Goal: Information Seeking & Learning: Learn about a topic

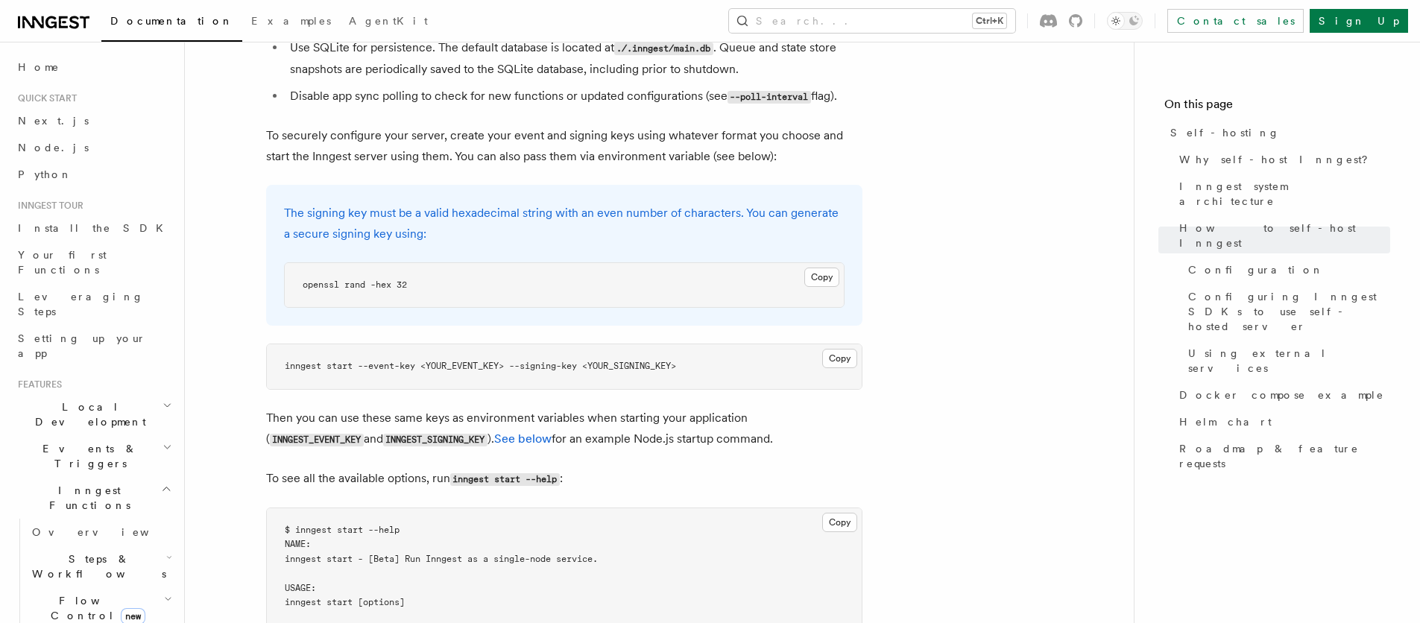
scroll to position [447, 0]
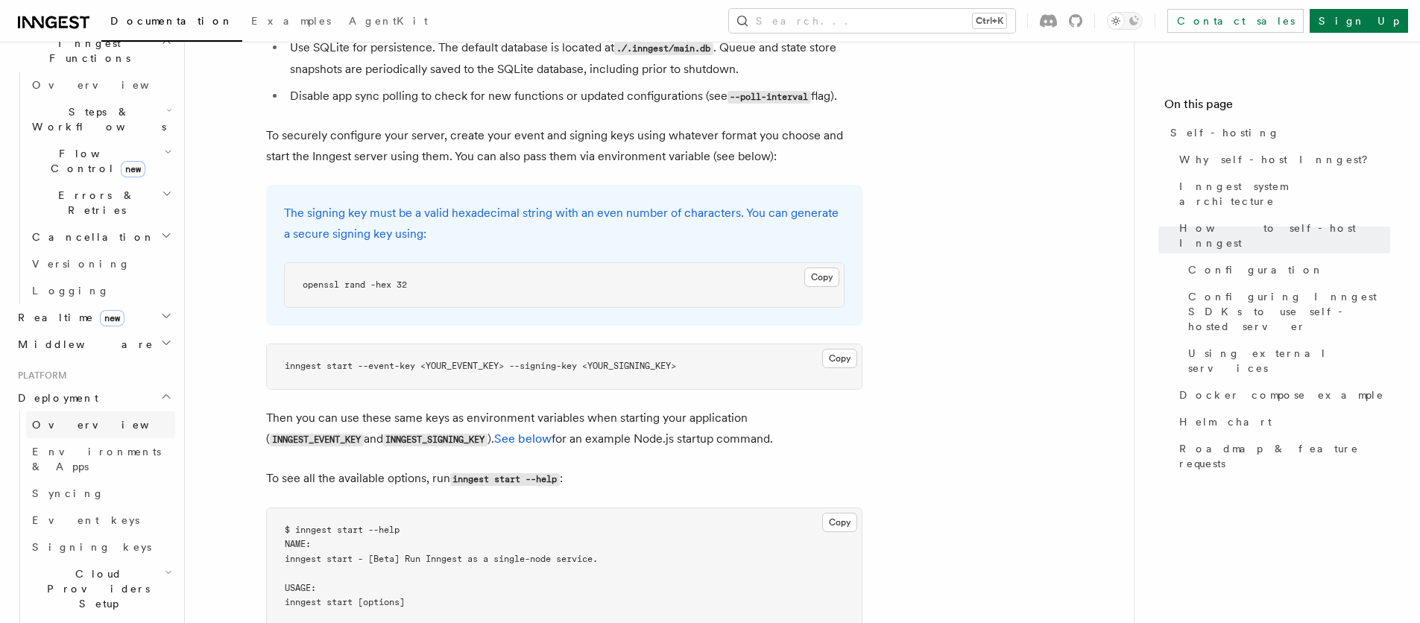
click at [80, 411] on link "Overview" at bounding box center [100, 424] width 149 height 27
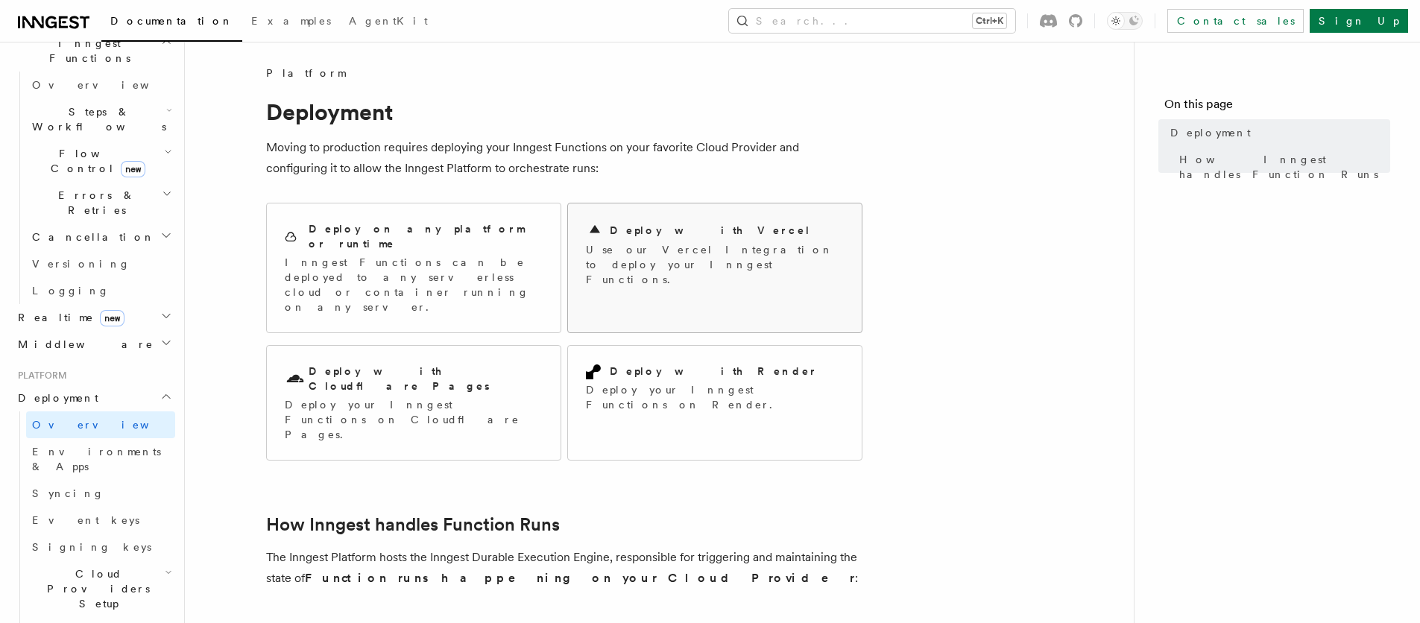
click at [692, 230] on h2 "Deploy with Vercel" at bounding box center [710, 230] width 201 height 15
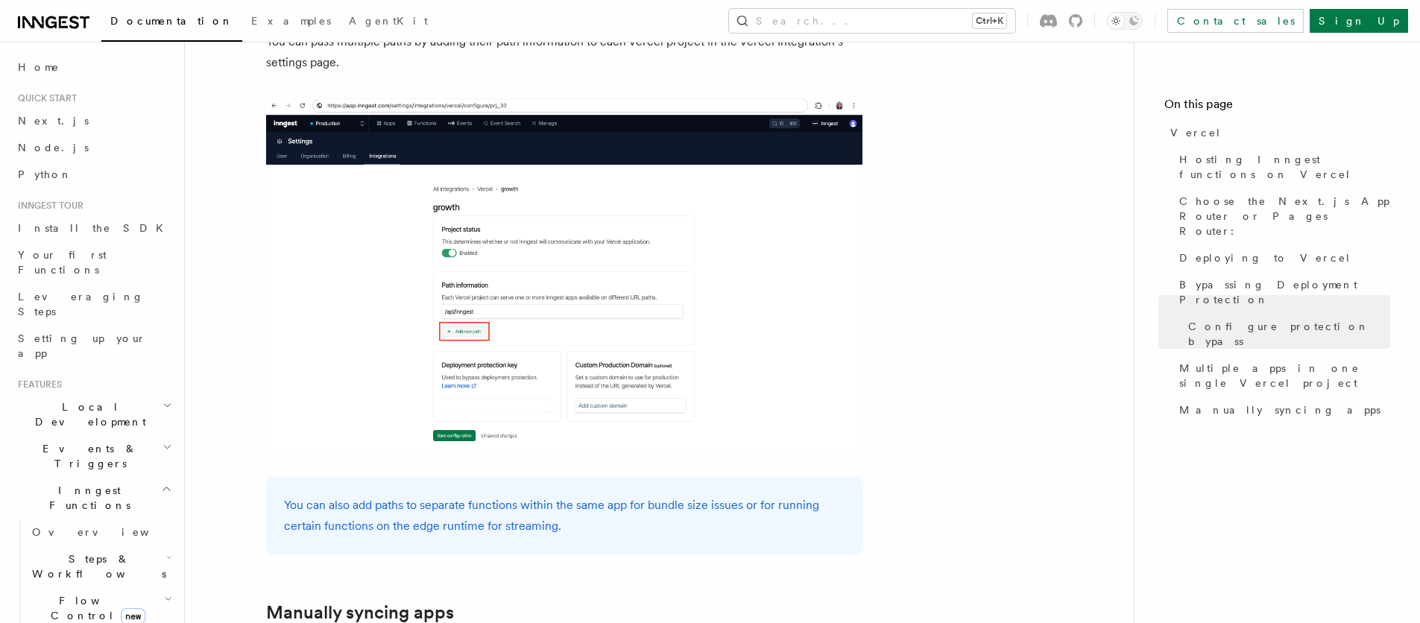
scroll to position [1880, 0]
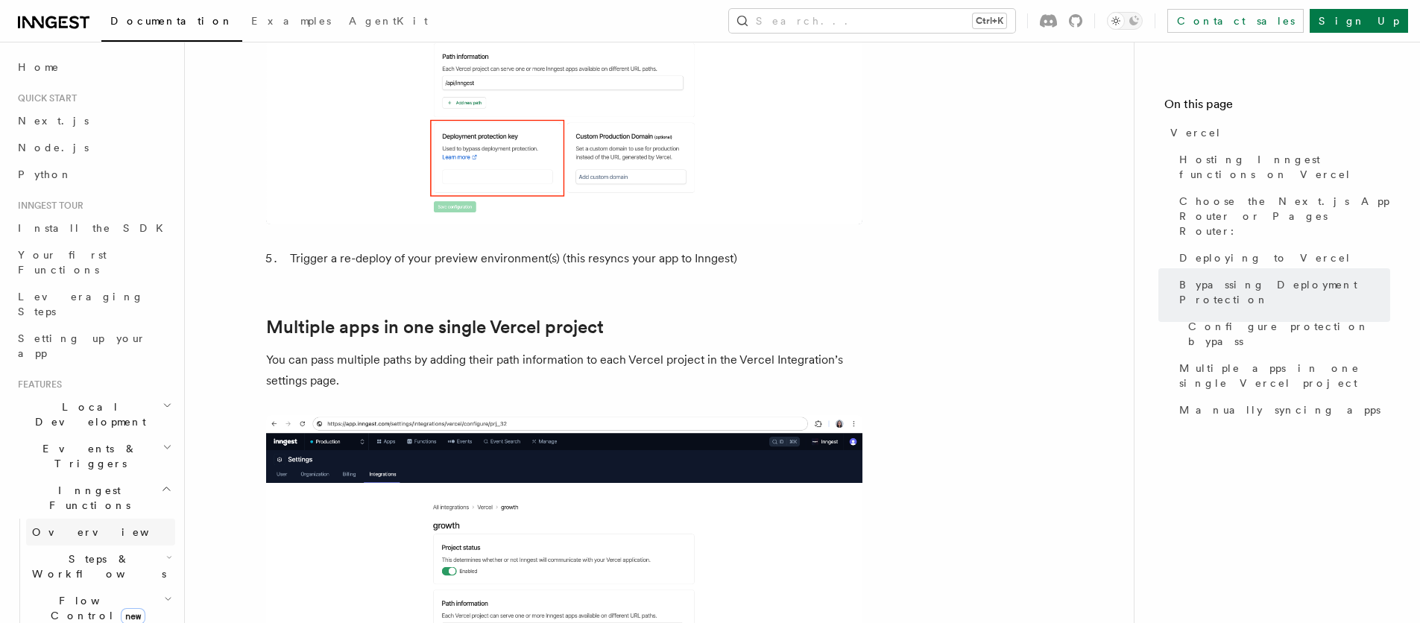
click at [80, 519] on link "Overview" at bounding box center [100, 532] width 149 height 27
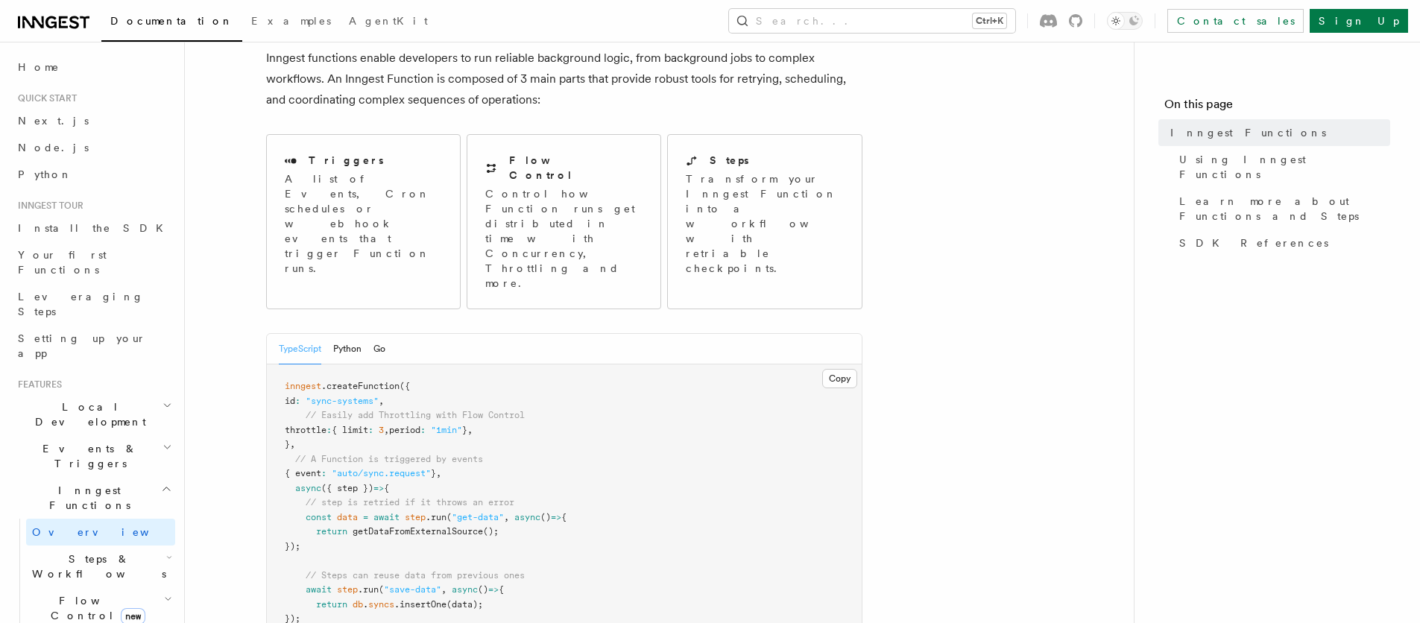
click at [86, 399] on span "Local Development" at bounding box center [87, 414] width 151 height 30
click at [78, 435] on link "Overview" at bounding box center [100, 448] width 149 height 27
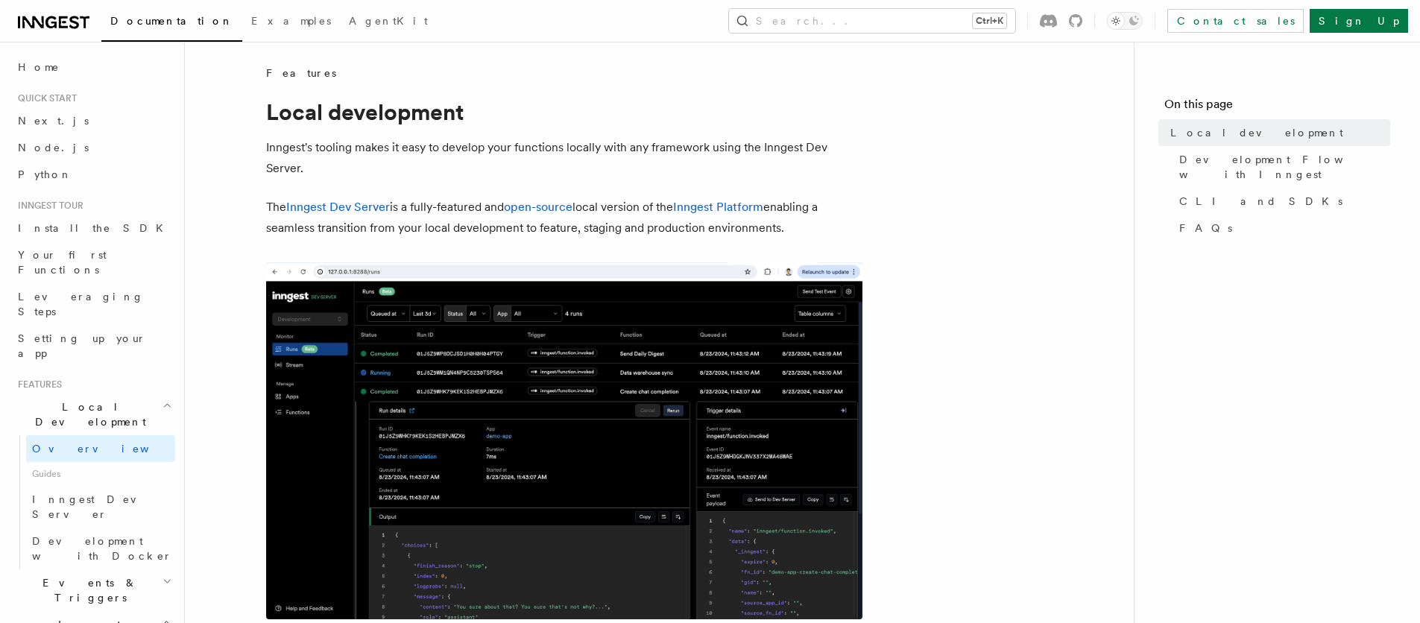
click at [116, 394] on h2 "Local Development" at bounding box center [93, 415] width 163 height 42
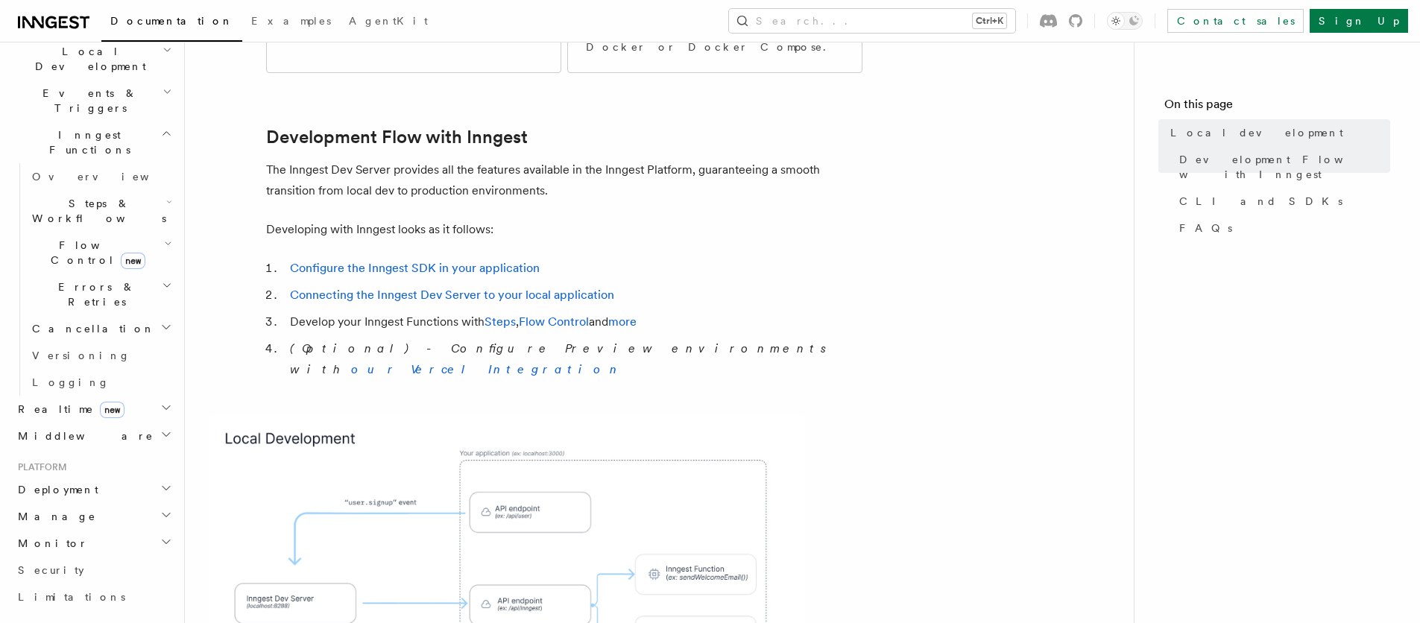
scroll to position [358, 0]
click at [72, 480] on span "Deployment" at bounding box center [55, 487] width 86 height 15
click at [55, 508] on span "Overview" at bounding box center [109, 514] width 154 height 12
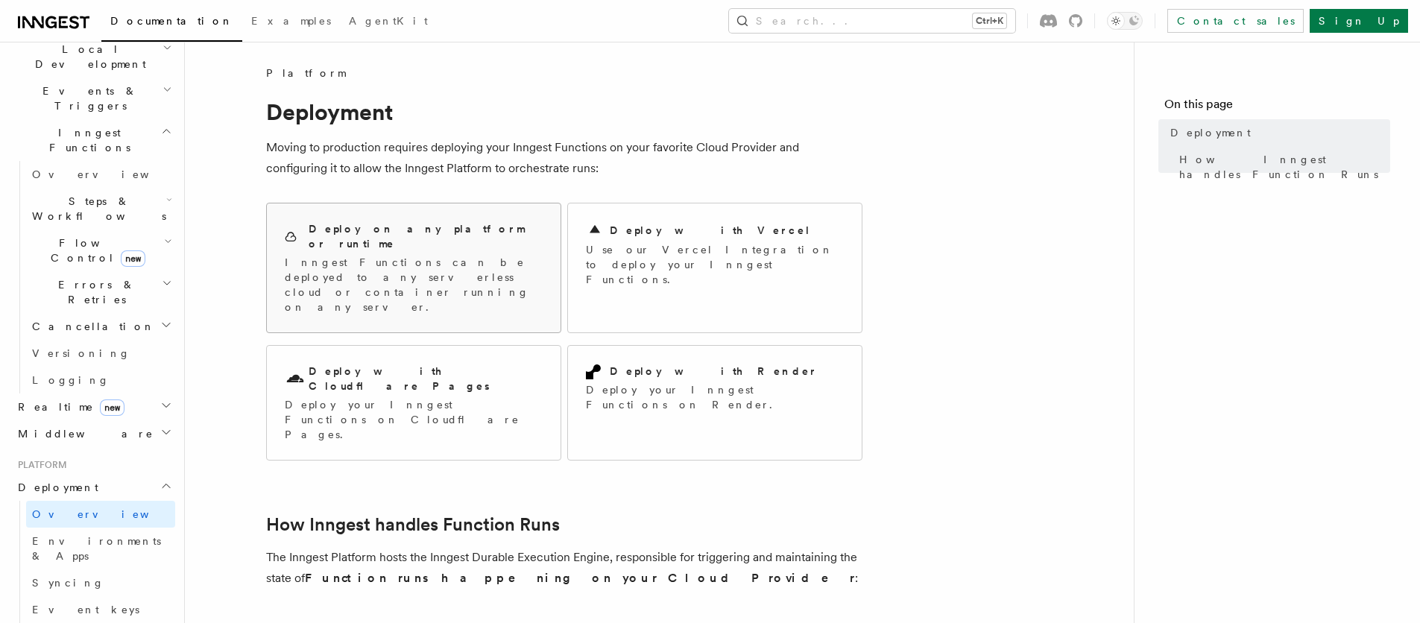
click at [414, 259] on p "Inngest Functions can be deployed to any serverless cloud or container running …" at bounding box center [414, 285] width 258 height 60
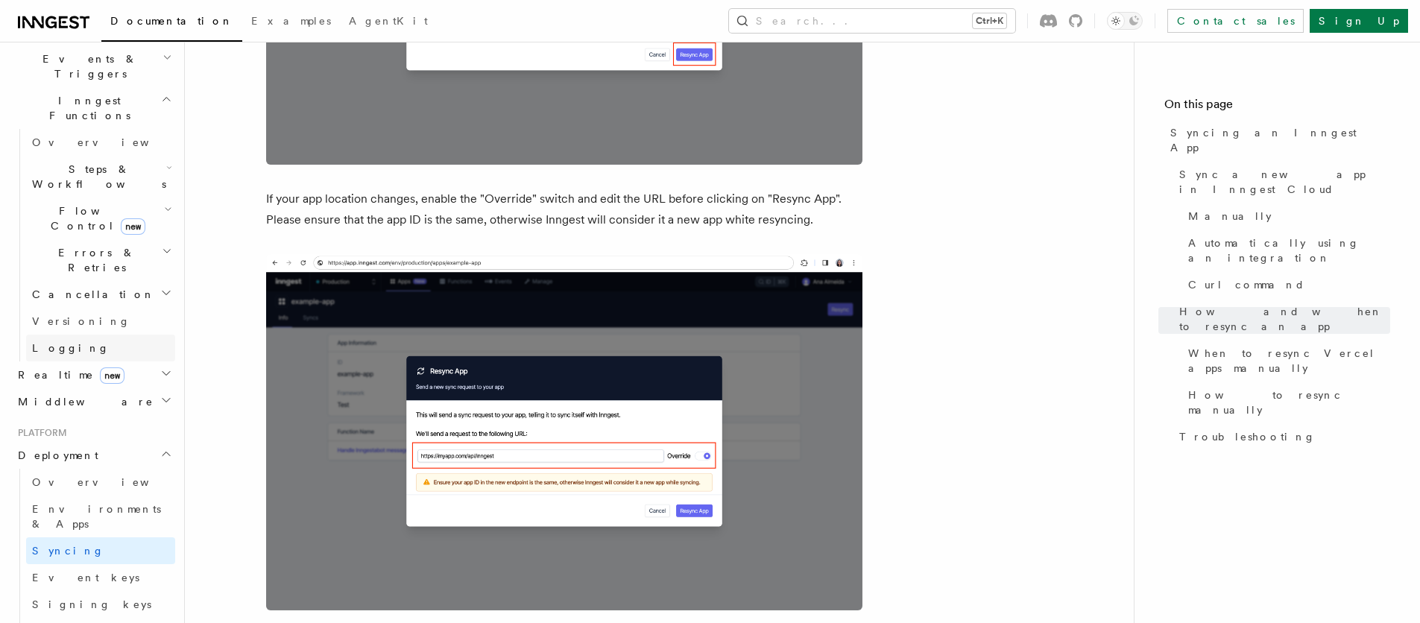
scroll to position [447, 0]
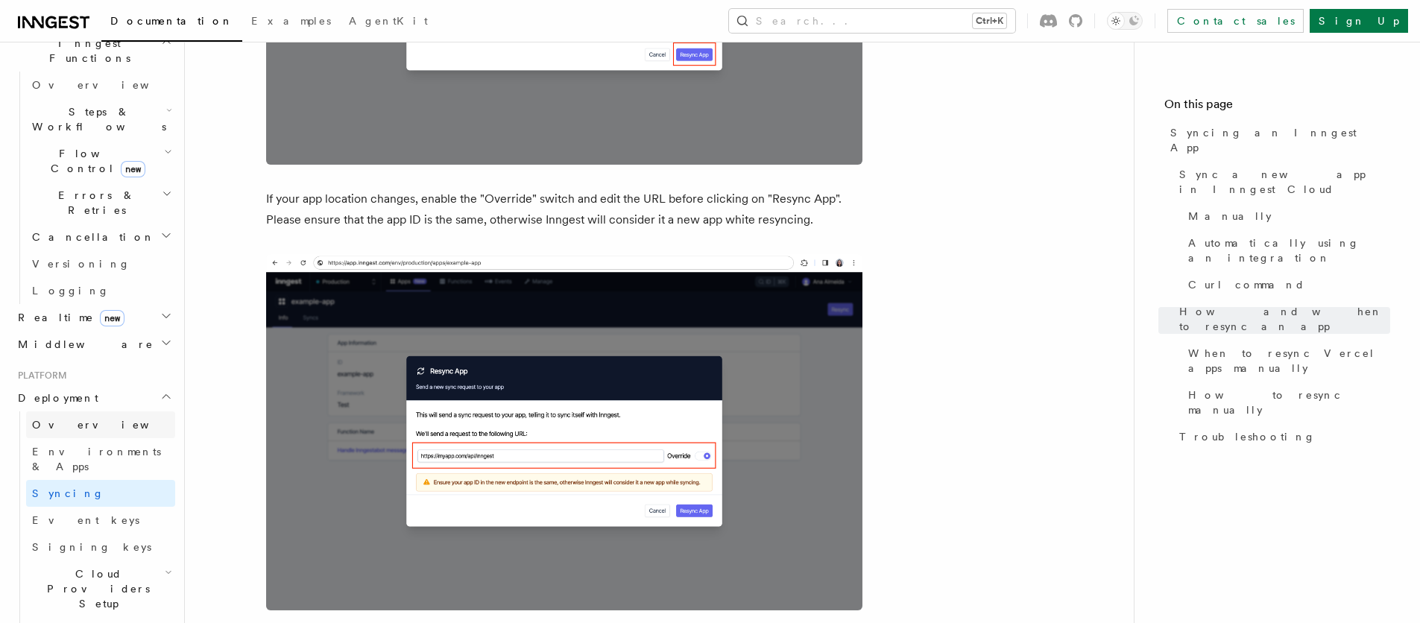
click at [83, 411] on link "Overview" at bounding box center [100, 424] width 149 height 27
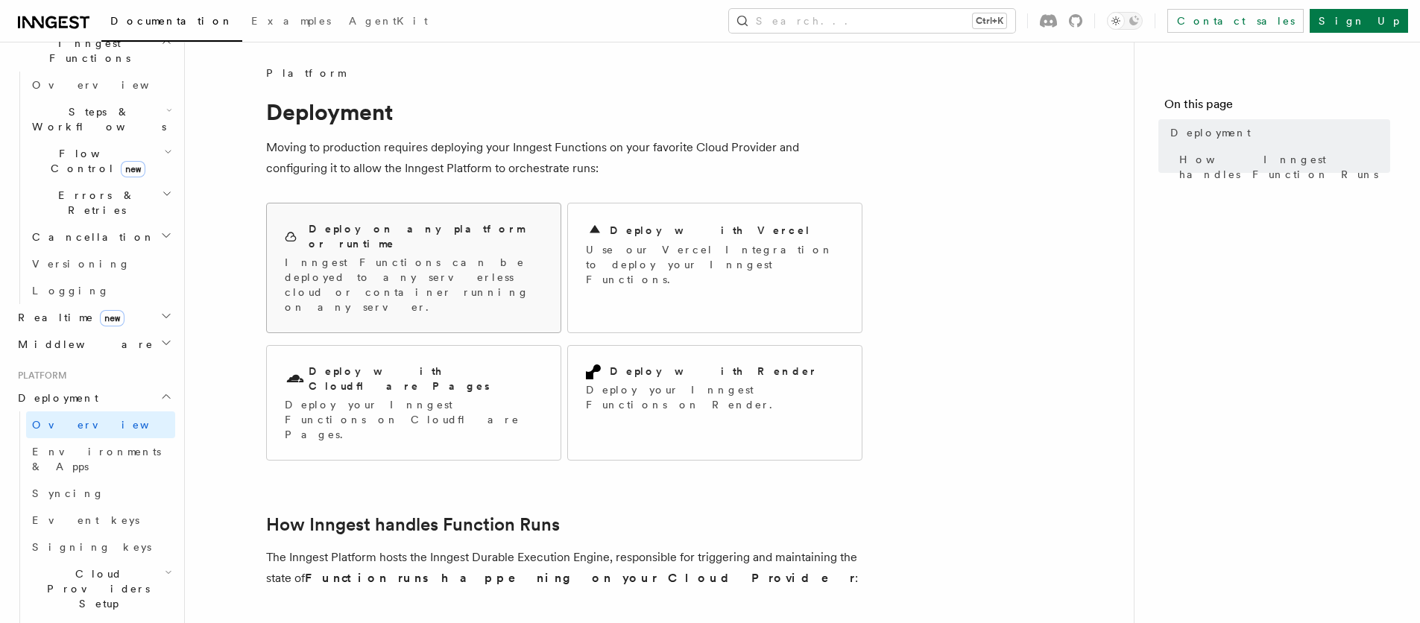
click at [373, 255] on p "Inngest Functions can be deployed to any serverless cloud or container running …" at bounding box center [414, 285] width 258 height 60
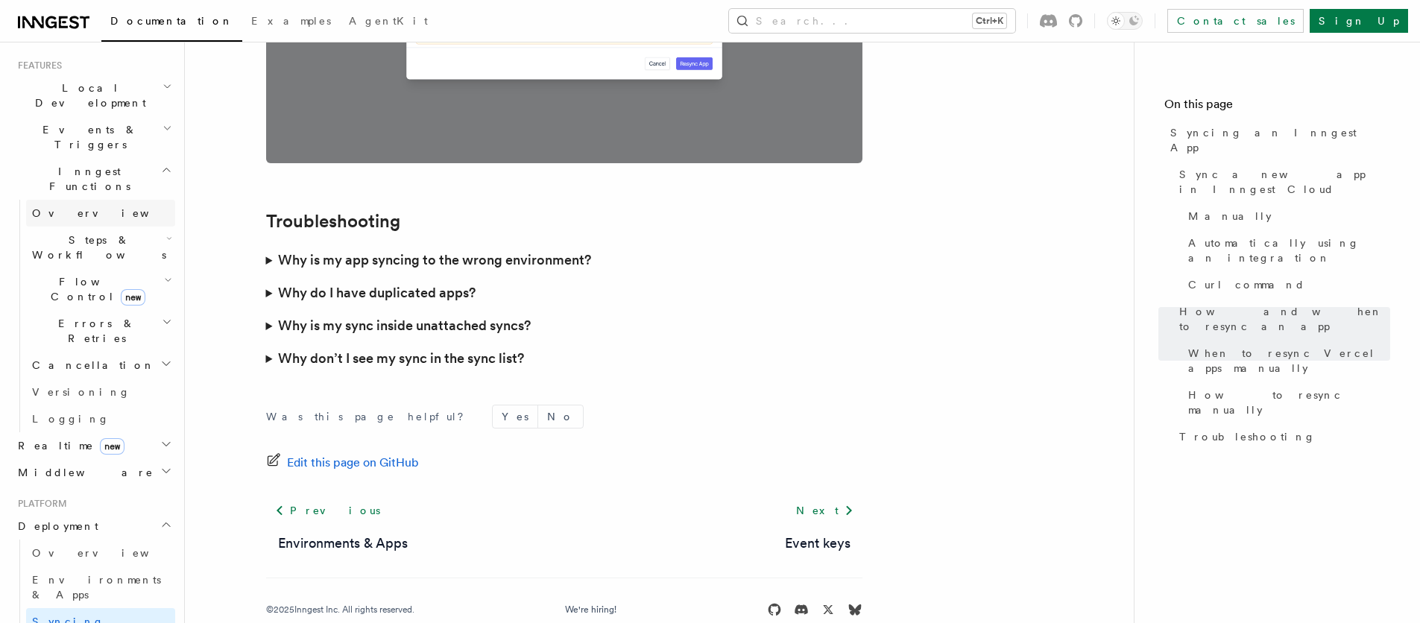
scroll to position [537, 0]
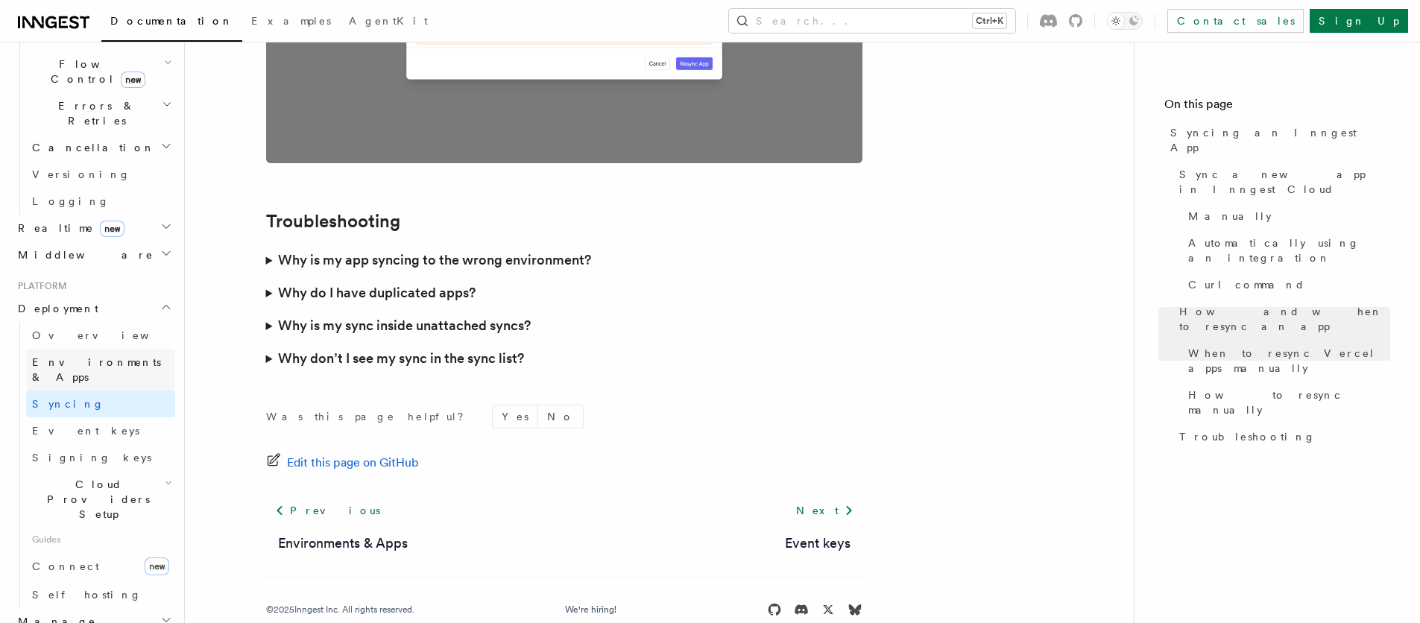
click at [81, 349] on link "Environments & Apps" at bounding box center [100, 370] width 149 height 42
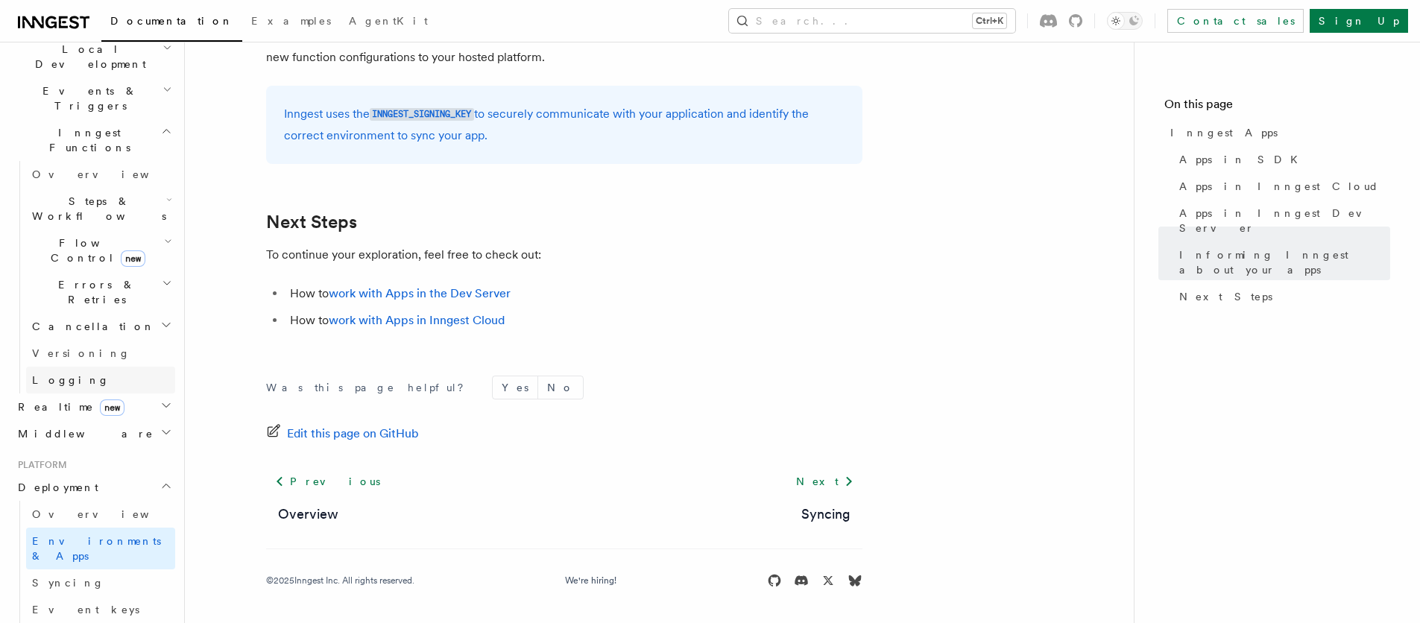
scroll to position [268, 0]
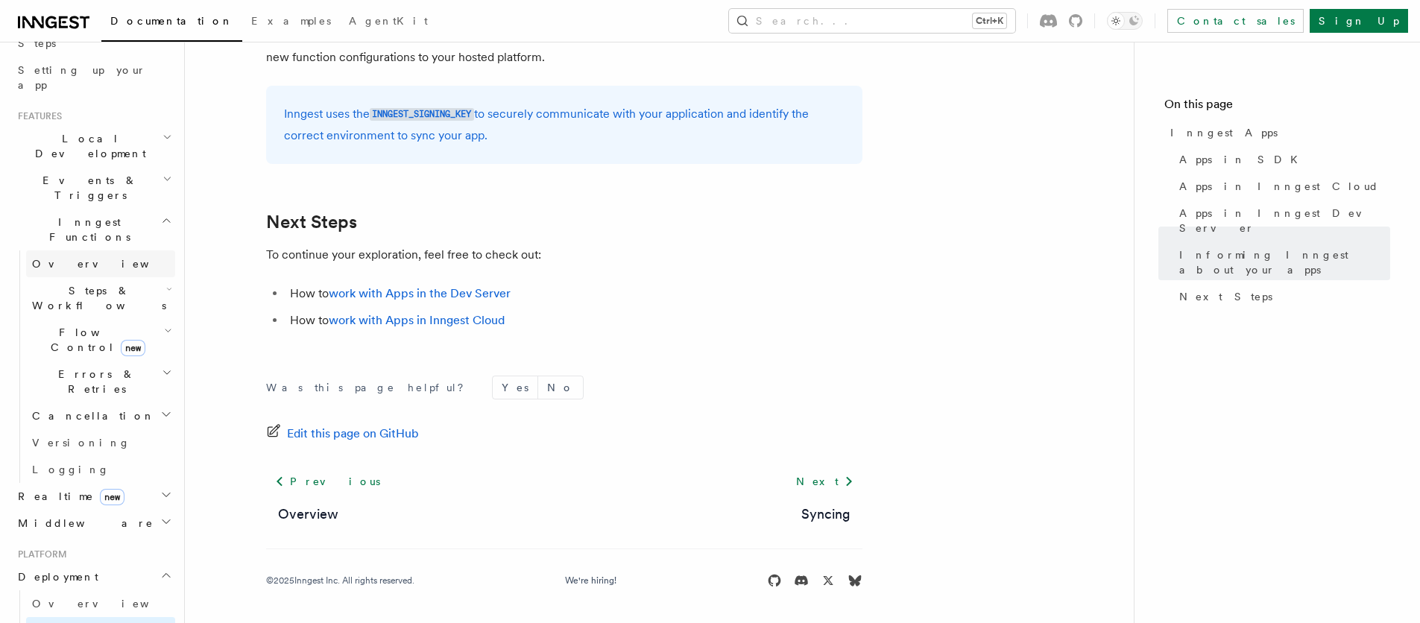
click at [102, 250] on link "Overview" at bounding box center [100, 263] width 149 height 27
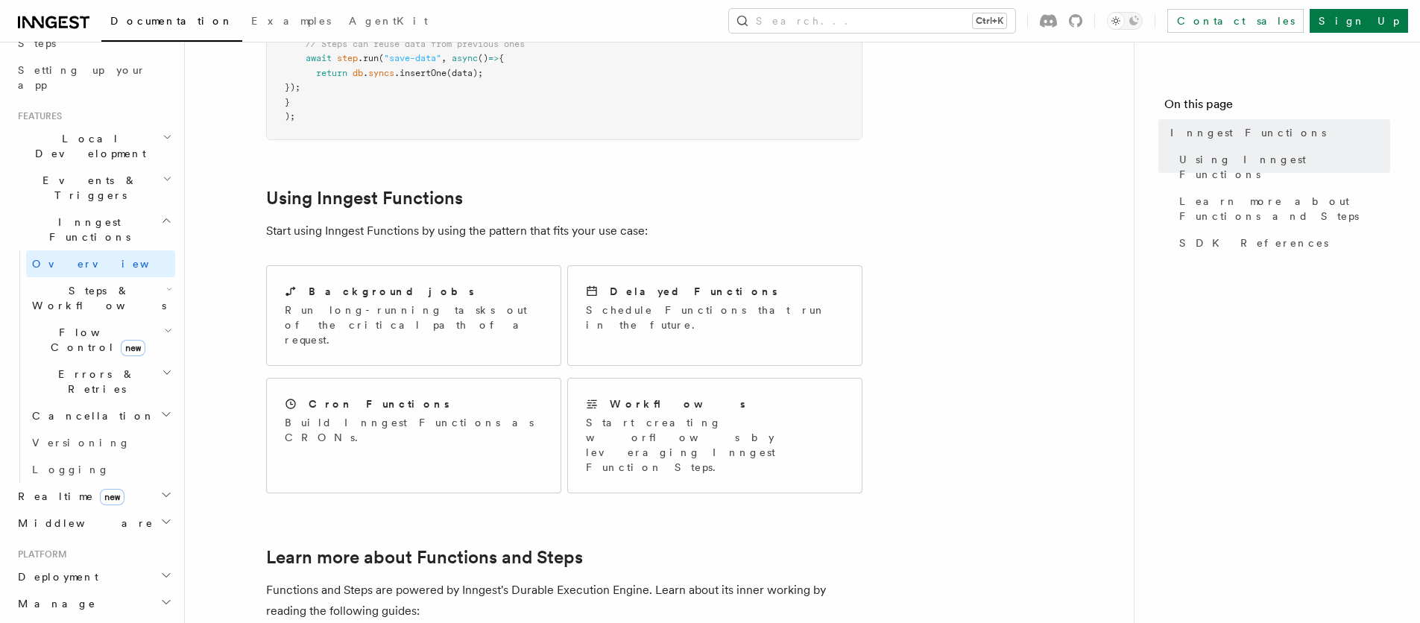
scroll to position [626, 0]
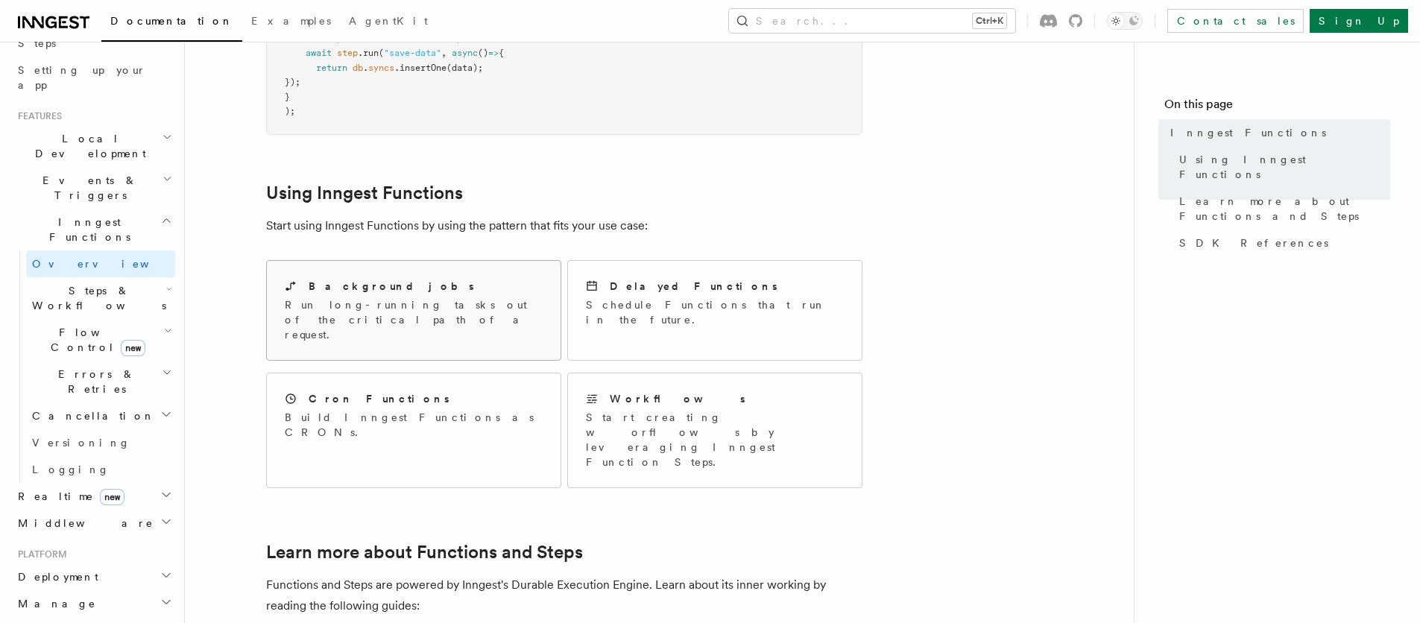
click at [467, 297] on p "Run long-running tasks out of the critical path of a request." at bounding box center [414, 319] width 258 height 45
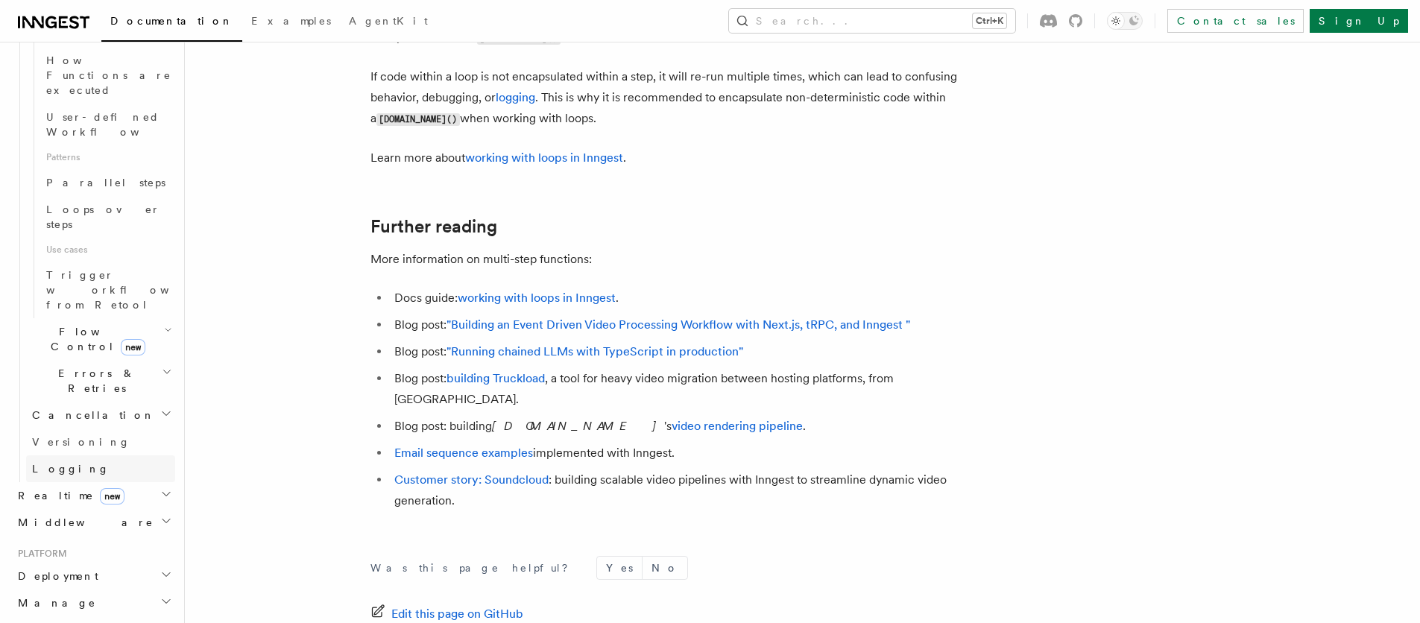
scroll to position [972, 0]
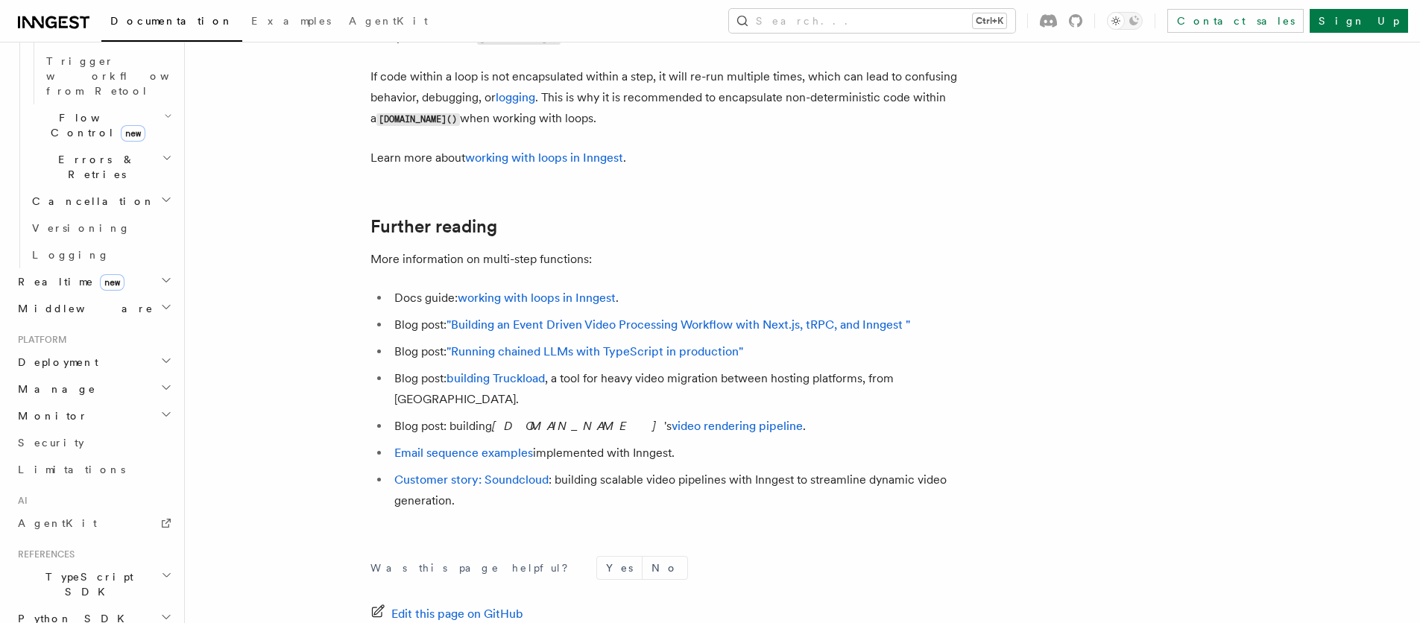
click at [161, 569] on icon "button" at bounding box center [166, 575] width 11 height 12
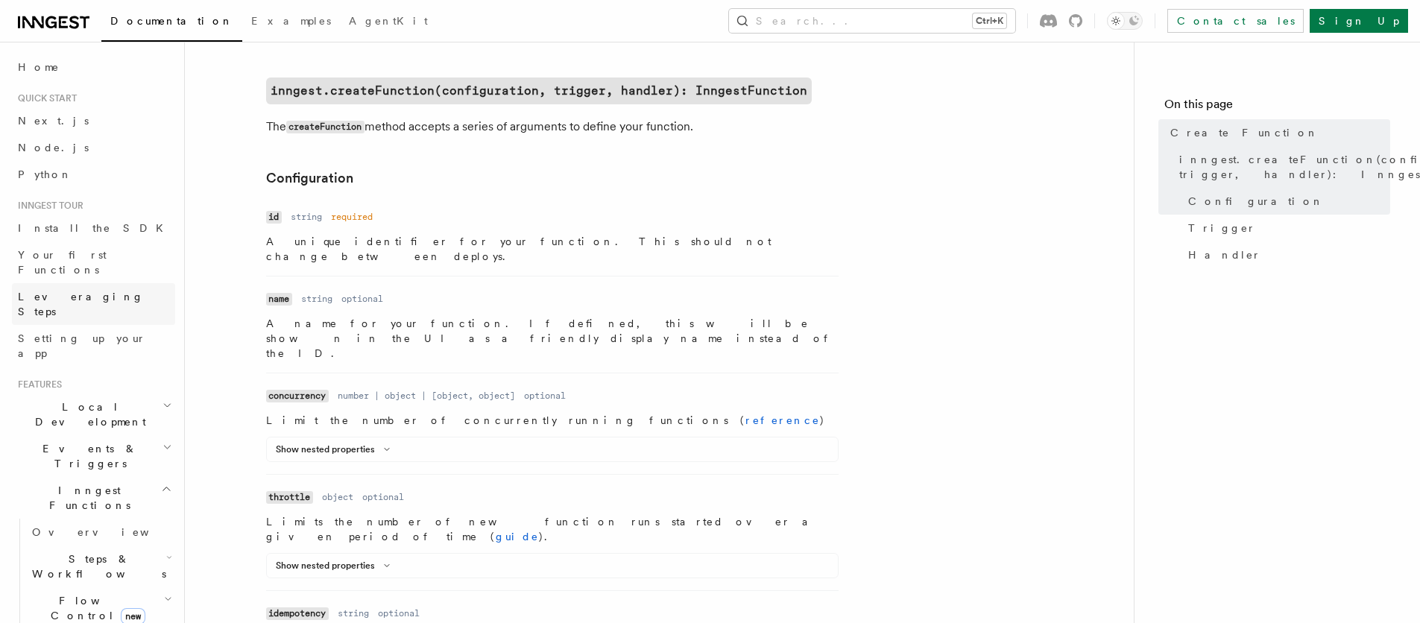
click at [95, 291] on span "Leveraging Steps" at bounding box center [81, 304] width 126 height 27
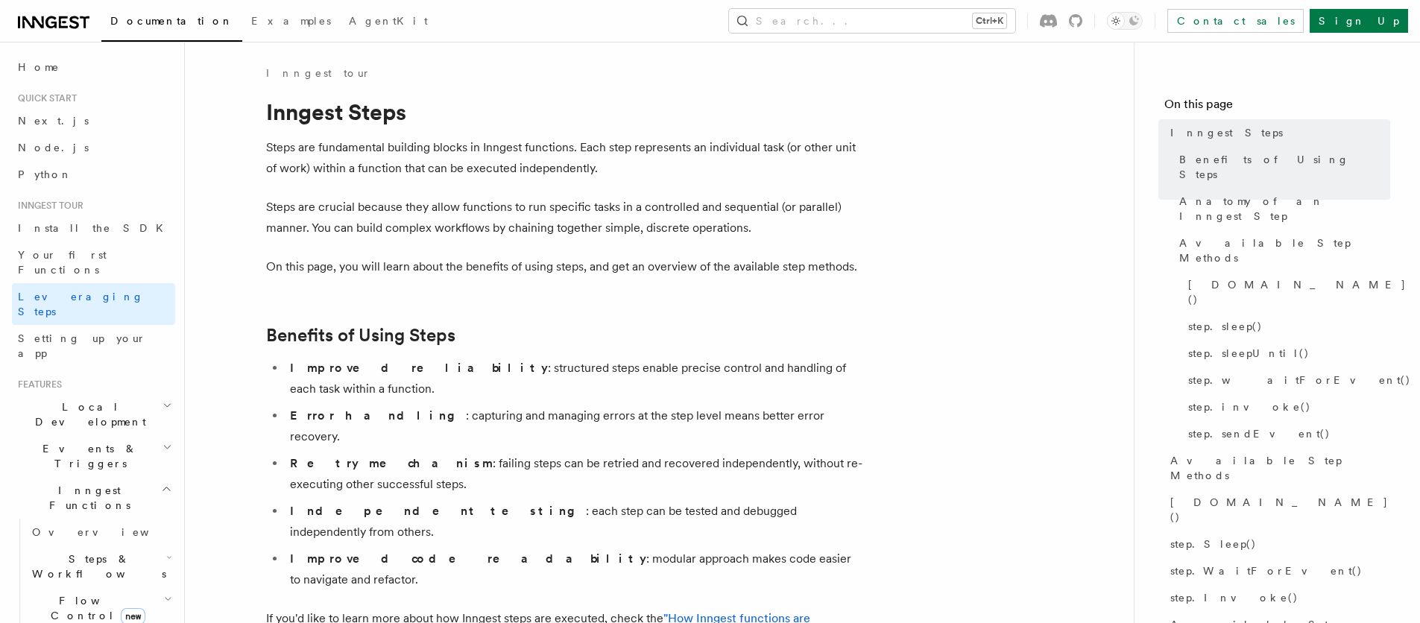
click at [98, 332] on span "Setting up your app" at bounding box center [82, 345] width 128 height 27
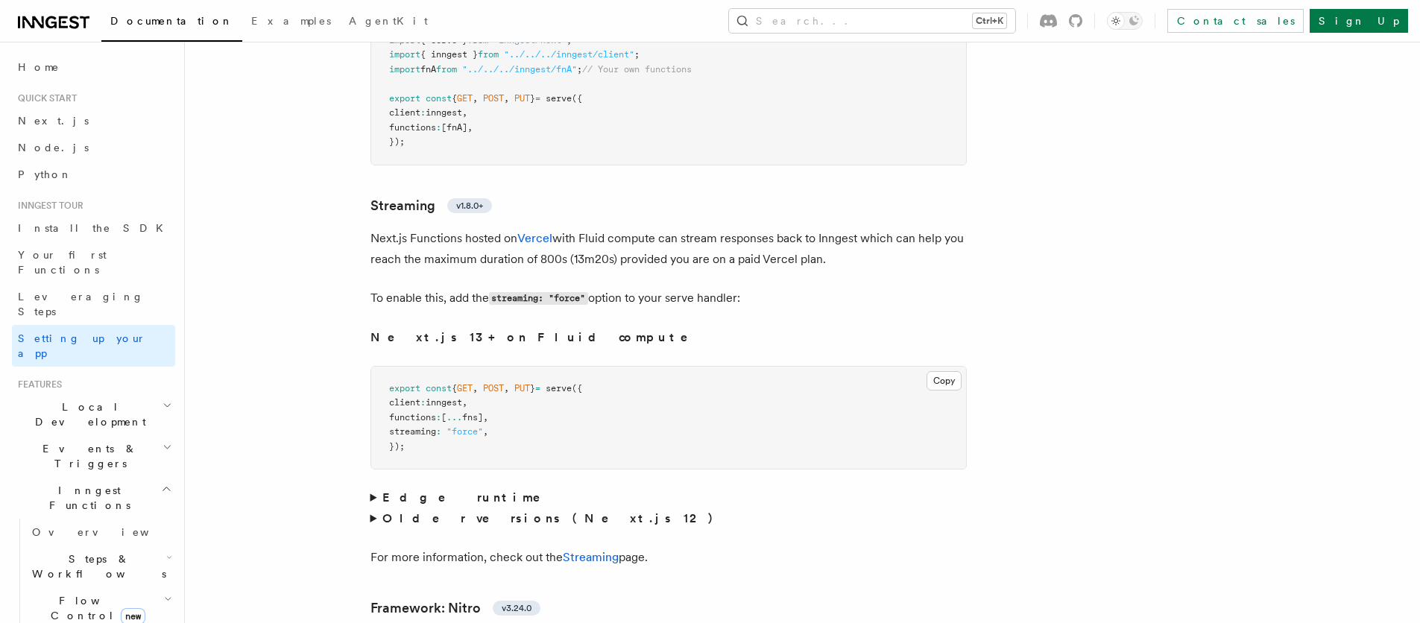
scroll to position [9391, 0]
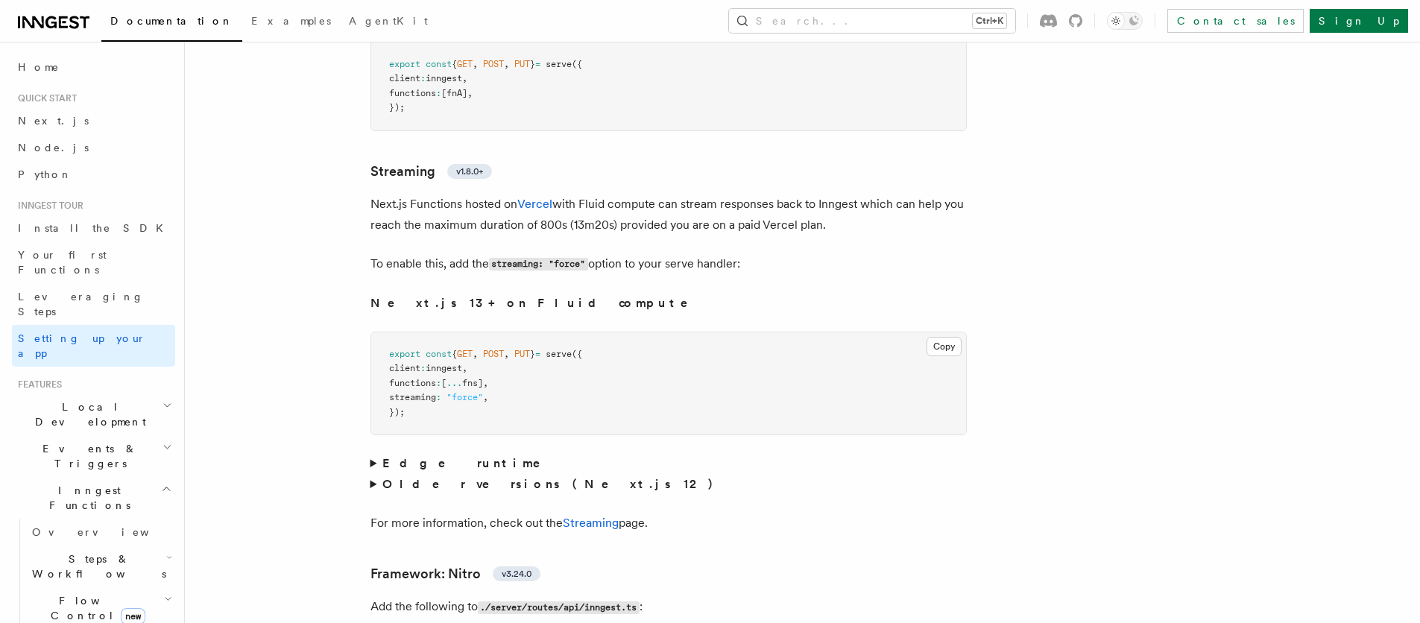
click at [379, 474] on summary "Older versions (Next.js 12)" at bounding box center [668, 484] width 596 height 21
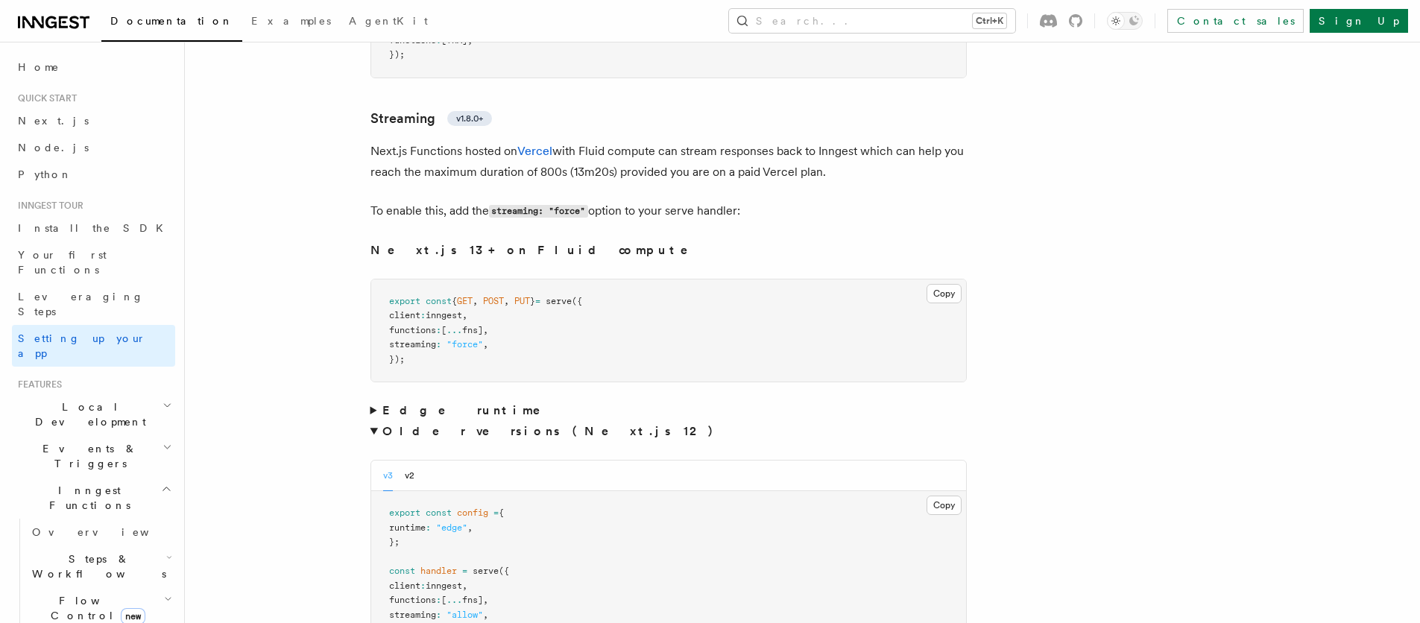
scroll to position [9481, 0]
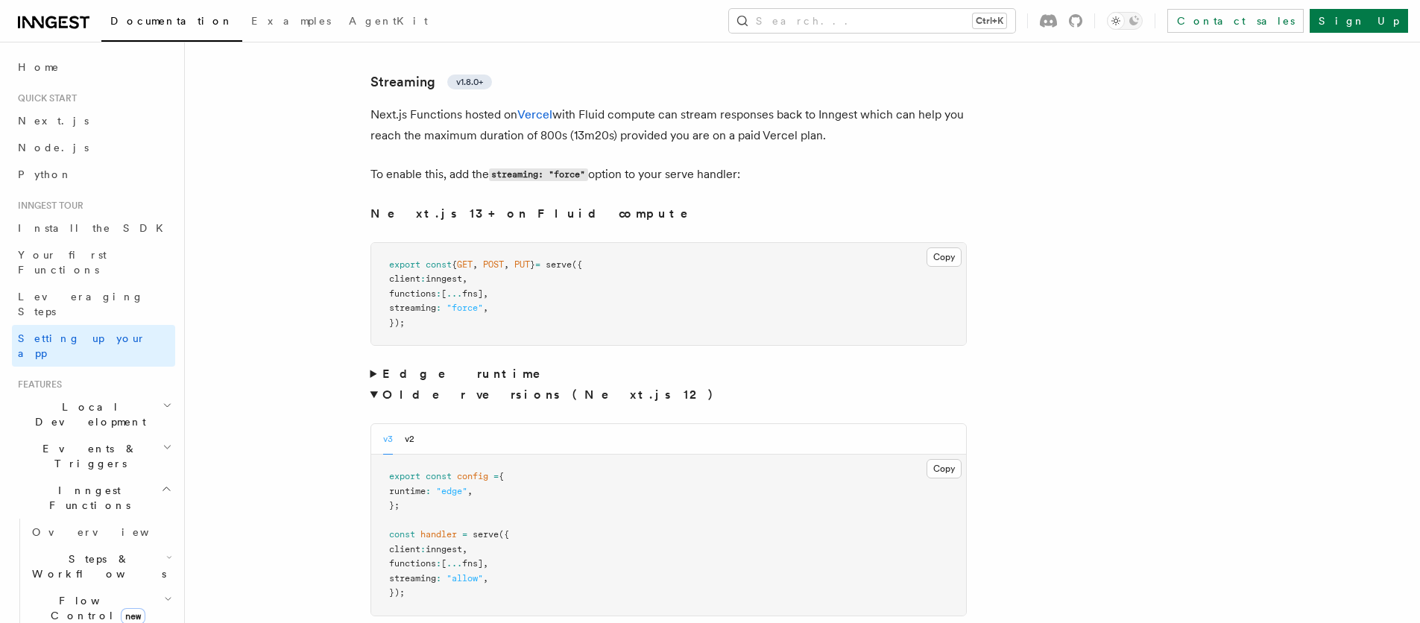
click at [370, 385] on summary "Older versions (Next.js 12)" at bounding box center [668, 395] width 596 height 21
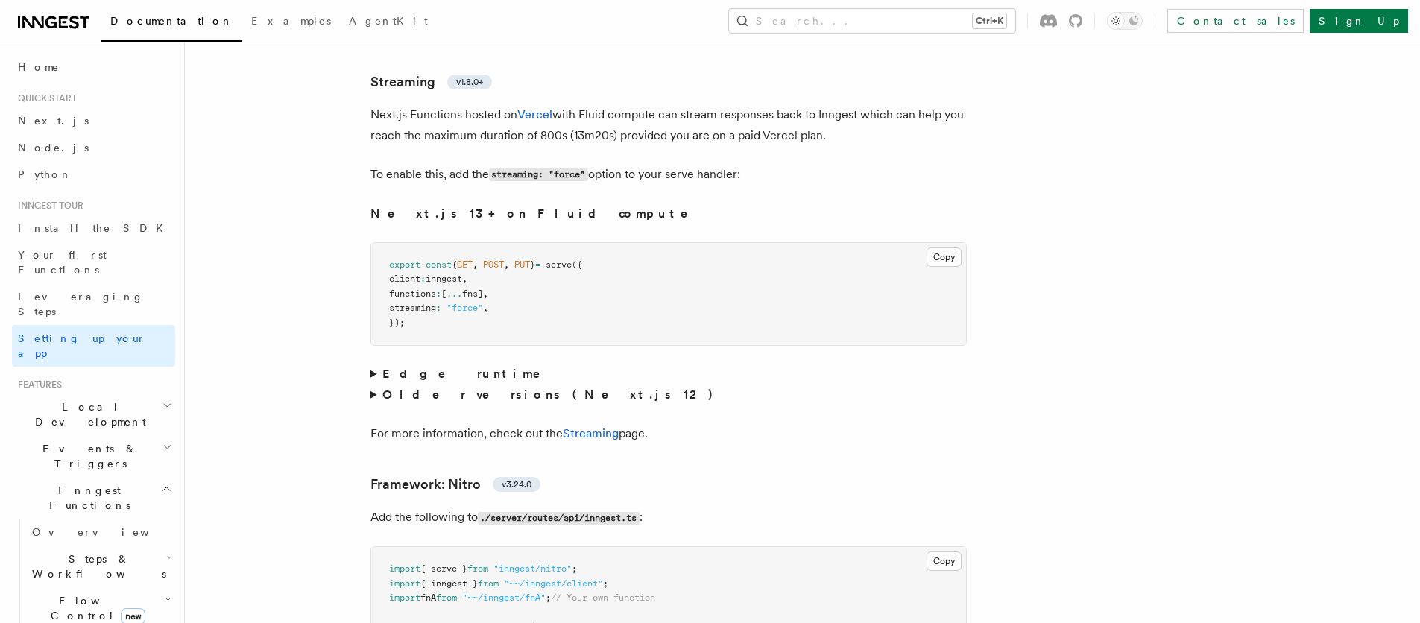
click at [373, 364] on summary "Edge runtime" at bounding box center [668, 374] width 596 height 21
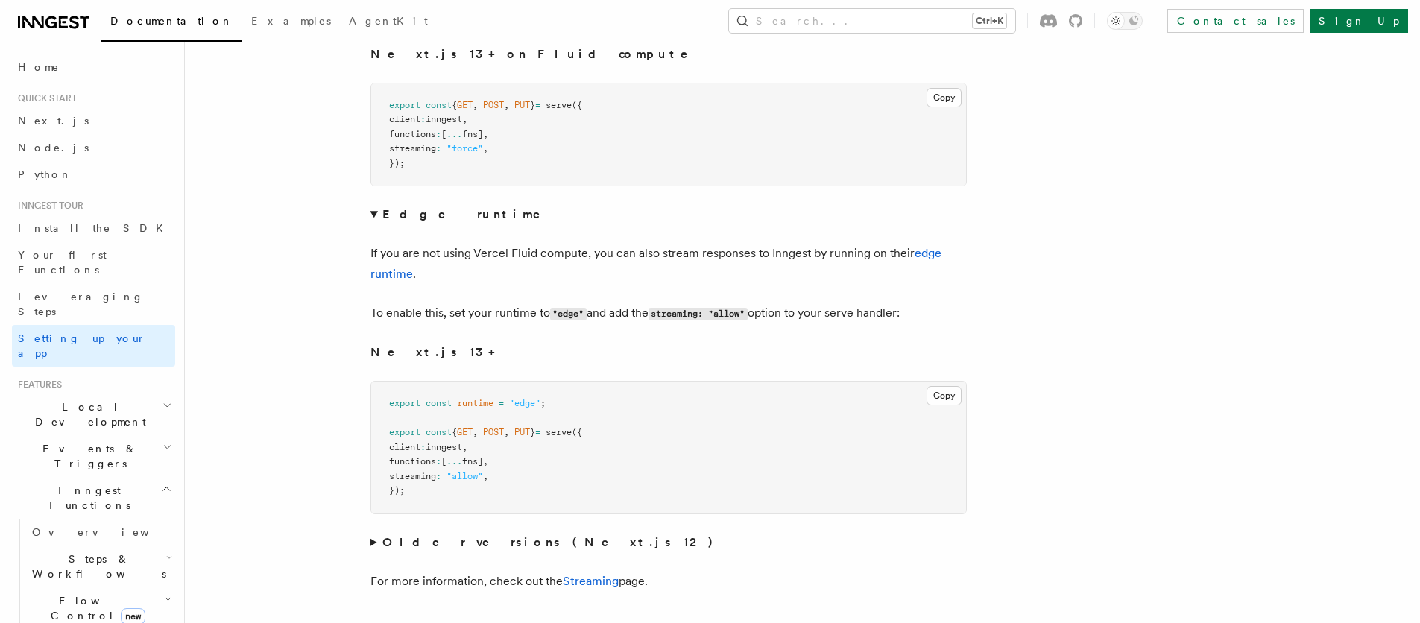
scroll to position [9749, 0]
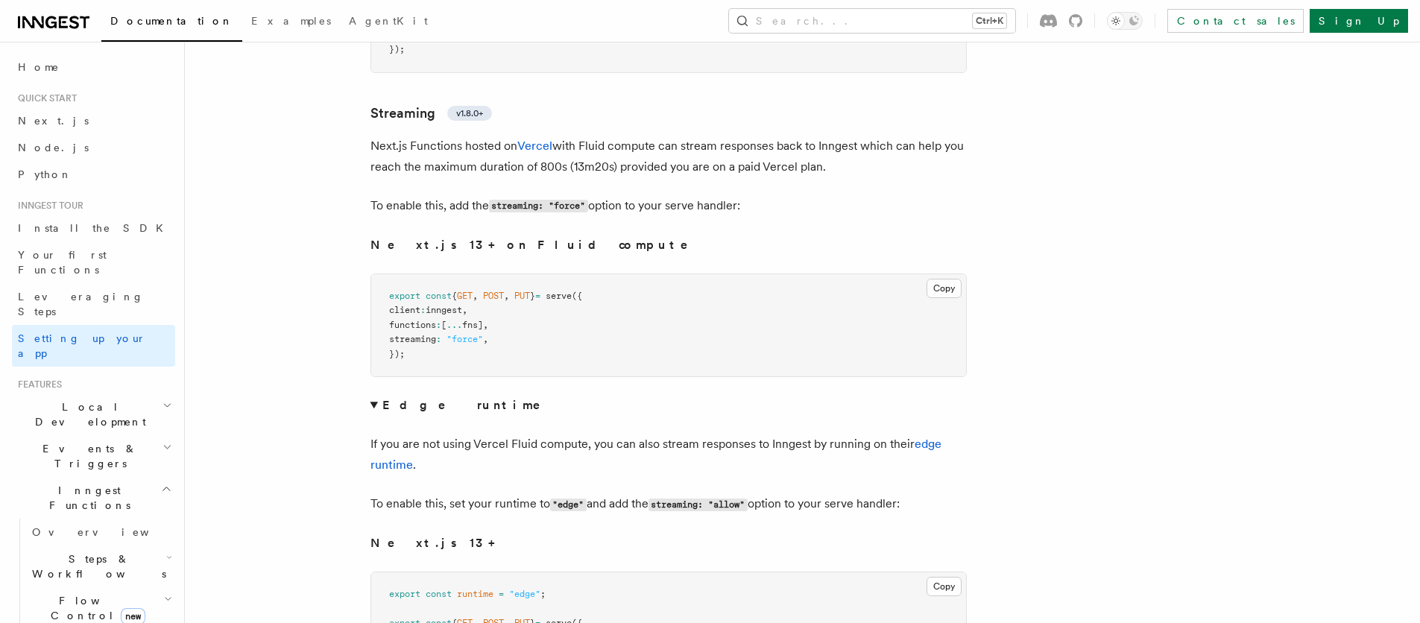
scroll to position [9644, 0]
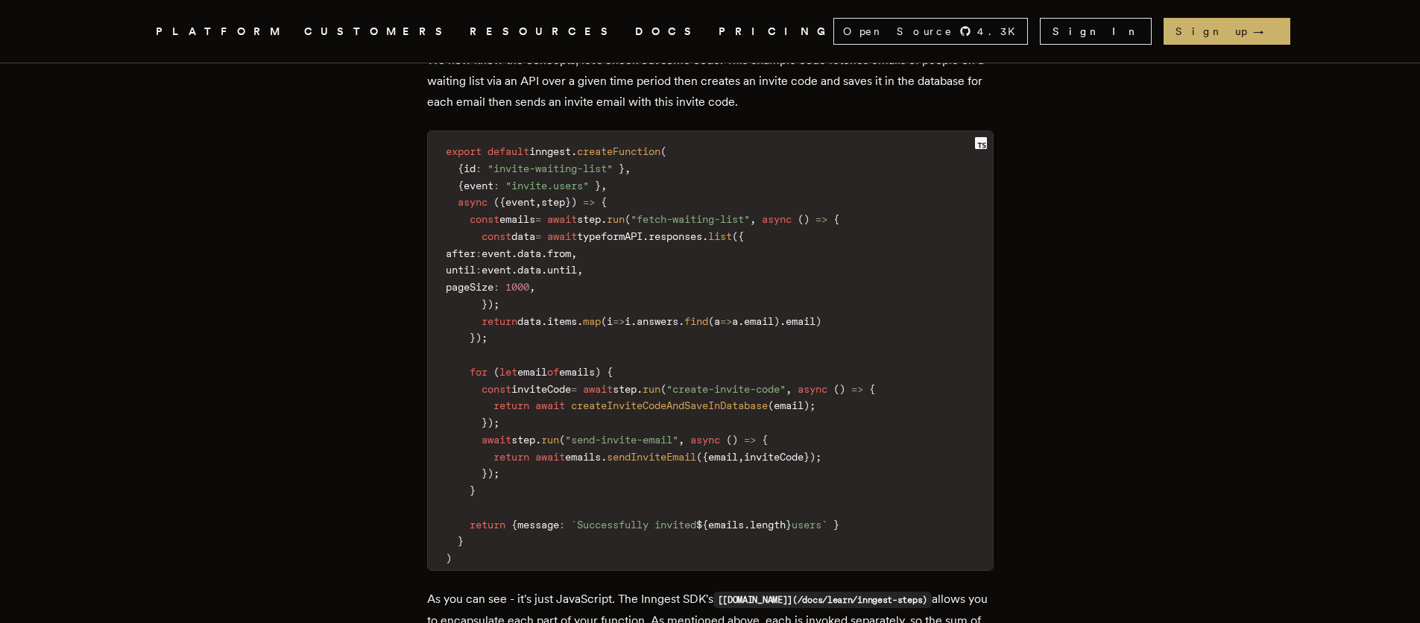
scroll to position [3683, 0]
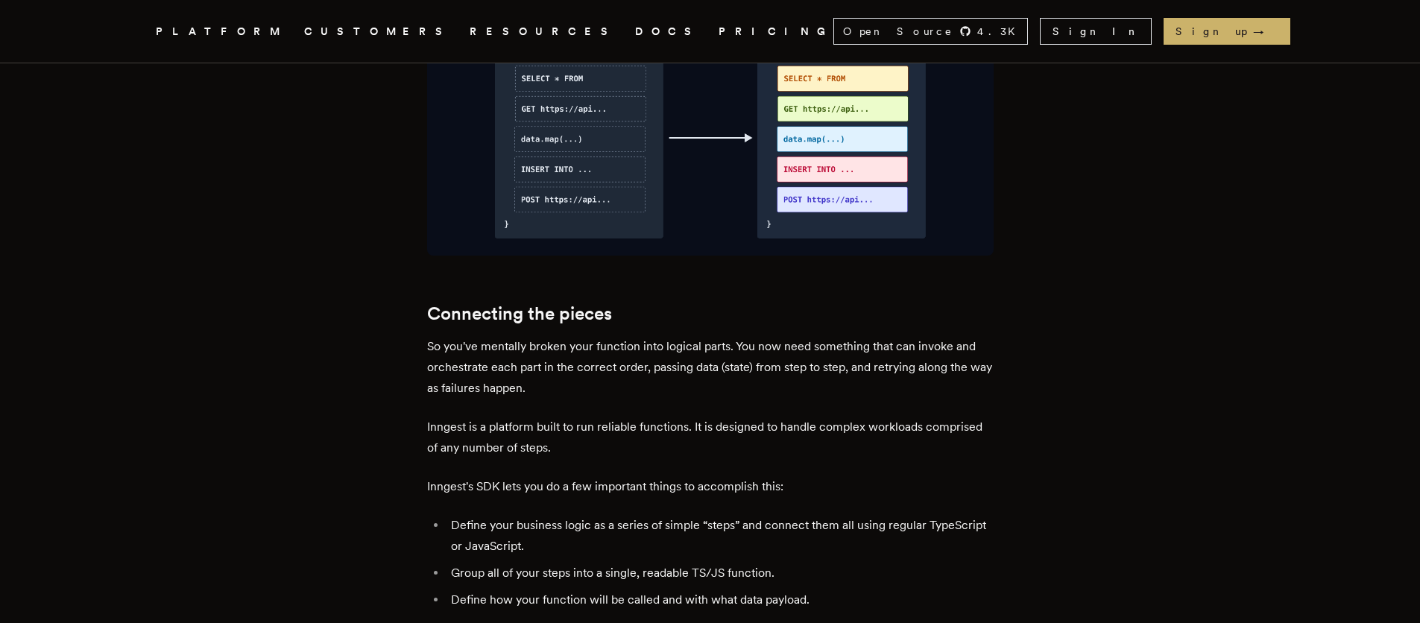
scroll to position [1804, 0]
